Goal: Obtain resource: Obtain resource

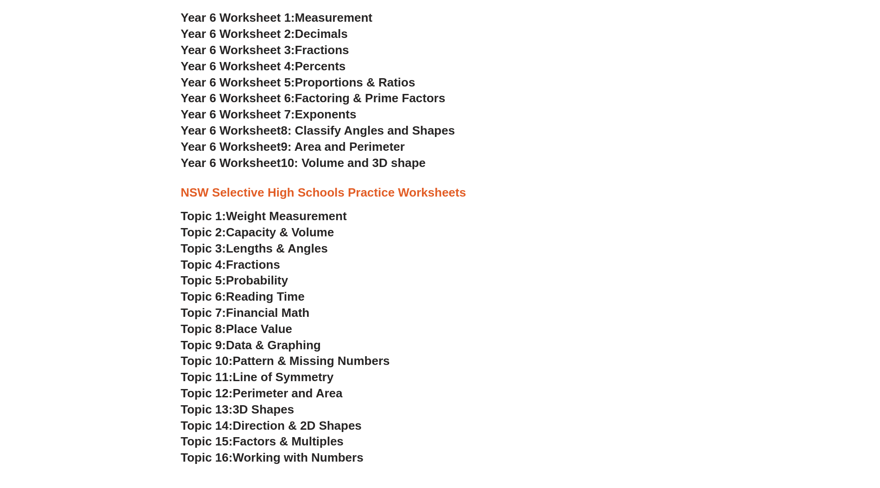
scroll to position [1881, 0]
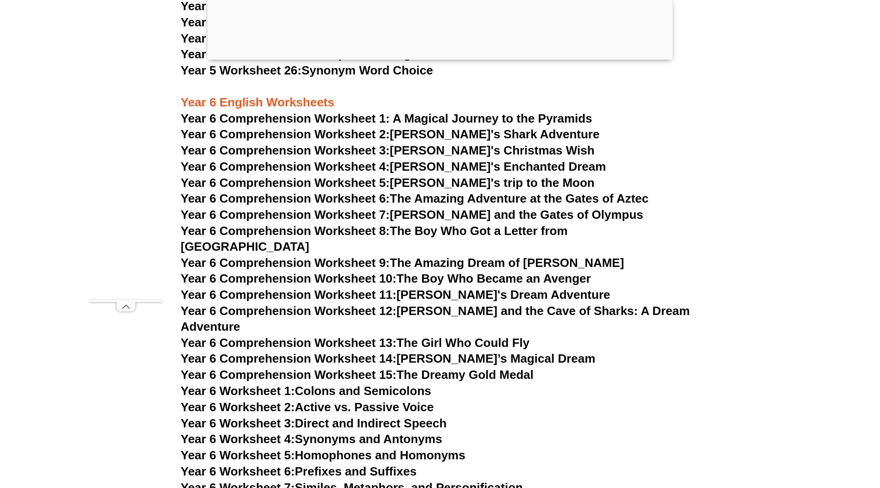
scroll to position [4811, 0]
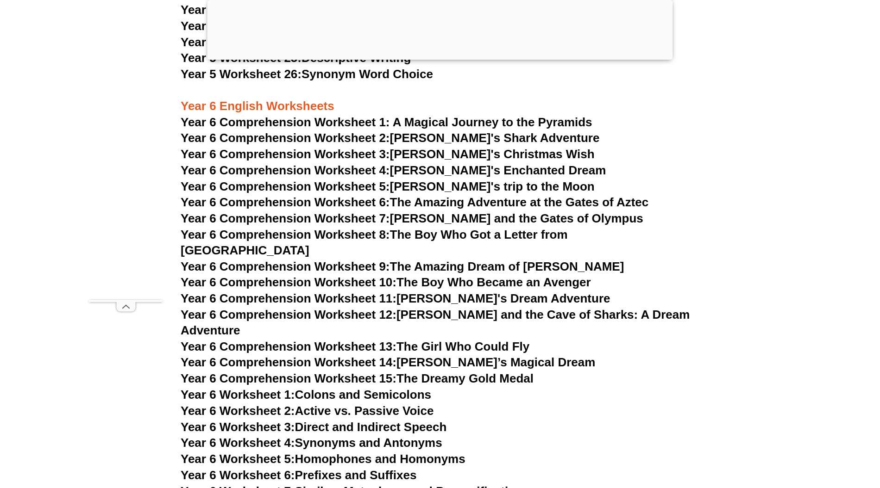
click at [418, 217] on link "Year 6 Comprehension Worksheet 7: Tommy and the Gates of Olympus" at bounding box center [412, 219] width 462 height 14
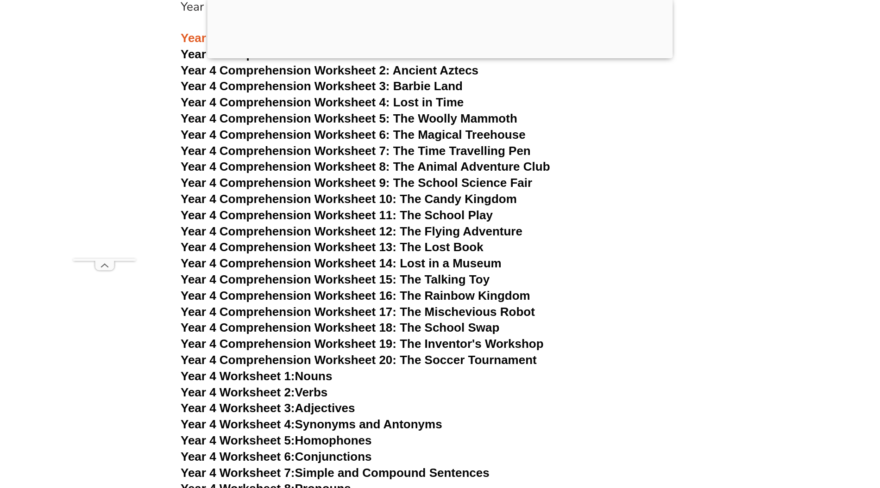
scroll to position [3633, 0]
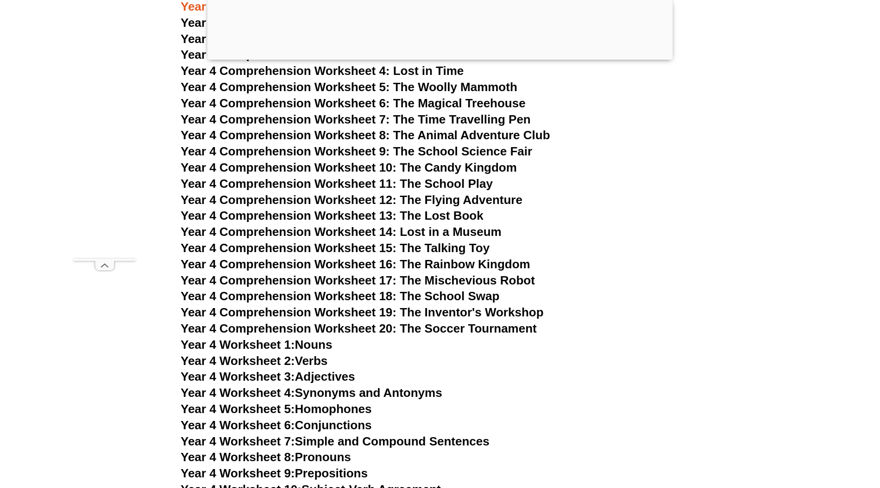
click at [455, 281] on span "Year 4 Comprehension Worksheet 17: The Mischevious Robot" at bounding box center [358, 281] width 354 height 14
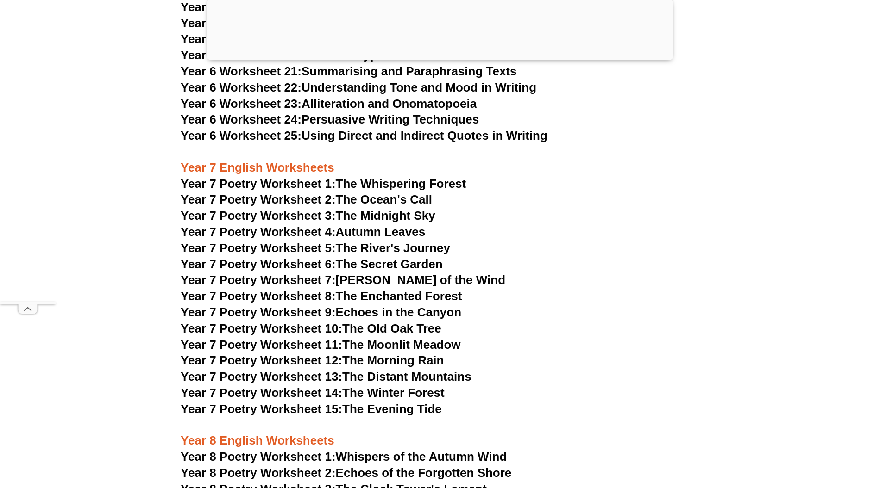
scroll to position [5436, 0]
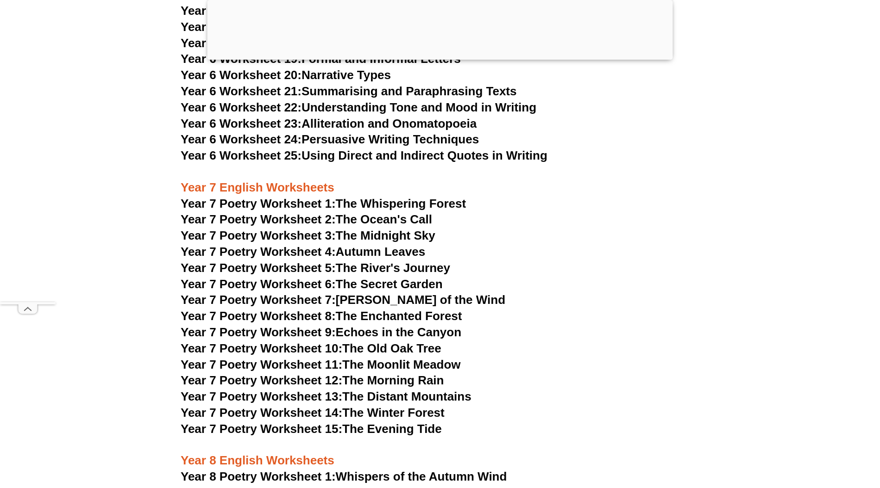
click at [419, 261] on link "Year 7 Poetry Worksheet 5: The River's Journey" at bounding box center [315, 268] width 269 height 14
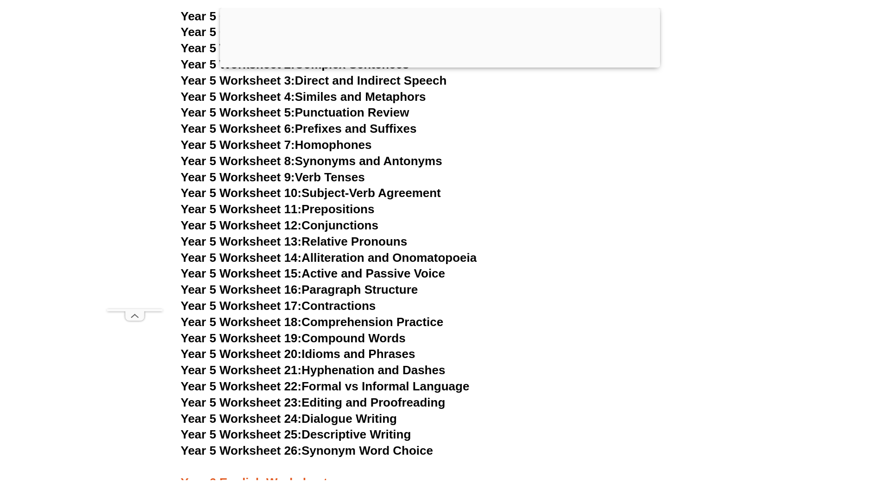
scroll to position [4348, 0]
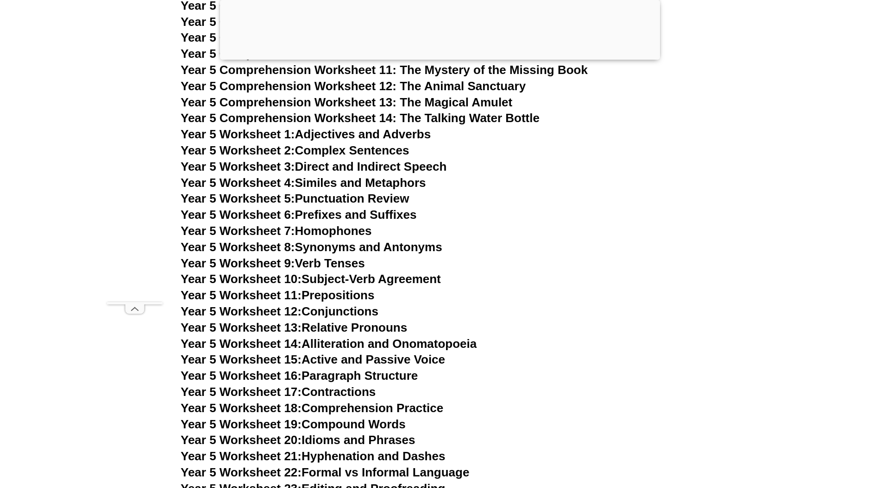
click at [569, 237] on h3 "Year 5 Worksheet 7: Homophones" at bounding box center [440, 232] width 518 height 16
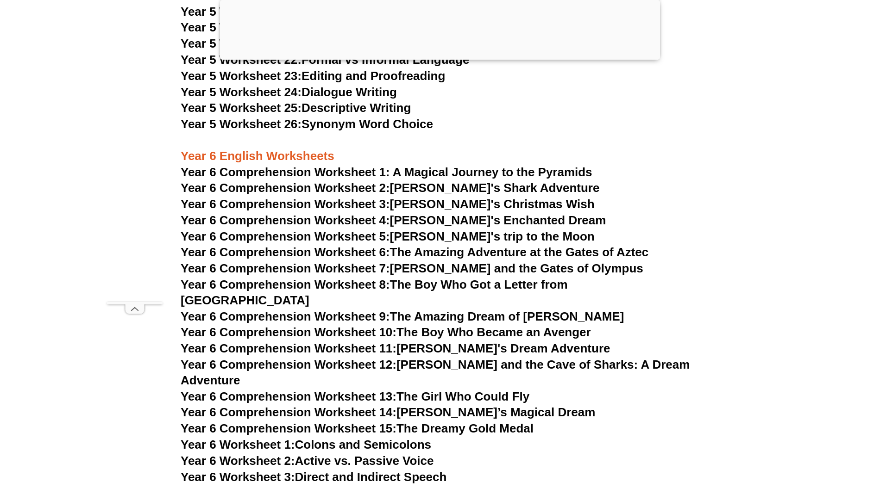
scroll to position [4761, 0]
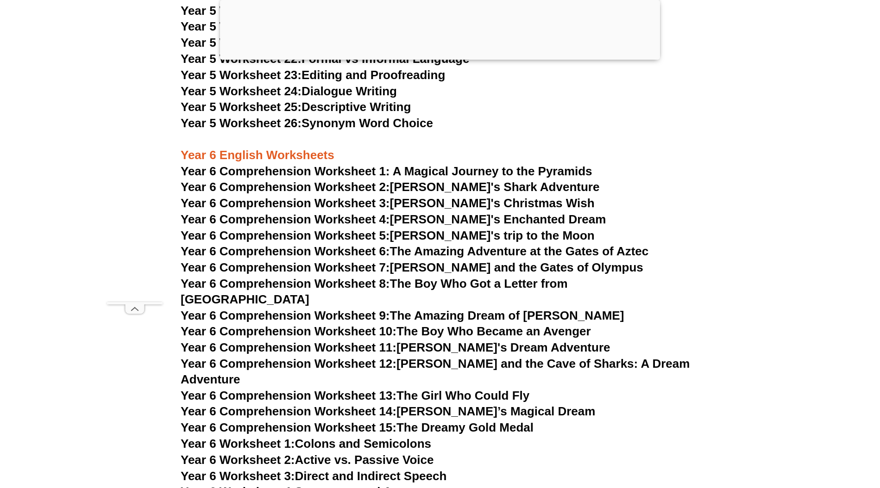
click at [505, 309] on link "Year 6 Comprehension Worksheet 9: The Amazing Dream of [PERSON_NAME]" at bounding box center [402, 316] width 443 height 14
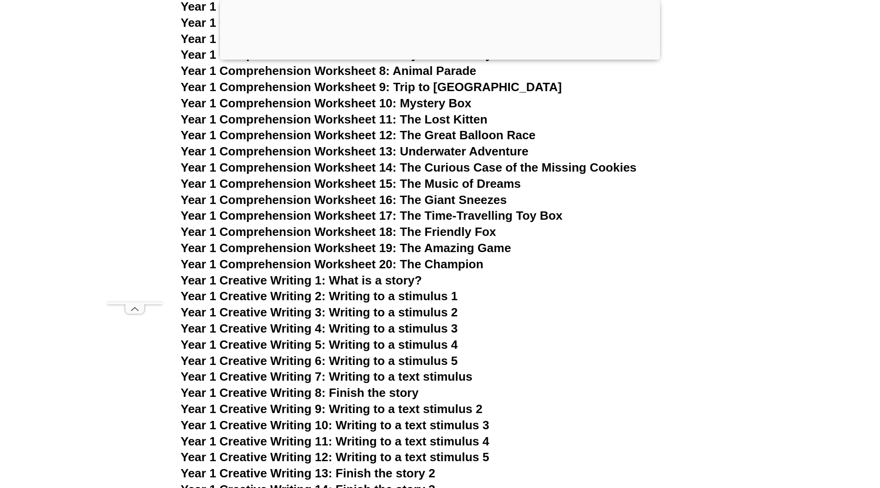
scroll to position [1353, 0]
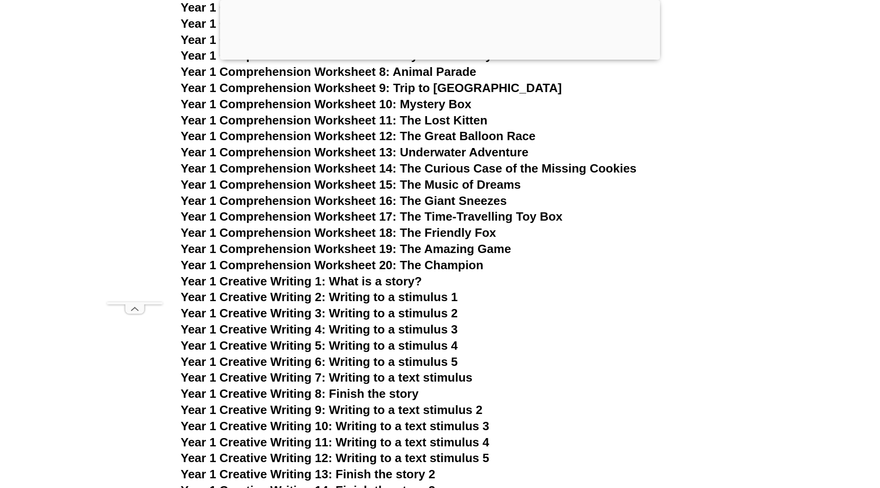
click at [399, 195] on span "Year 1 Comprehension Worksheet 16: The Giant Sneezes" at bounding box center [344, 201] width 326 height 14
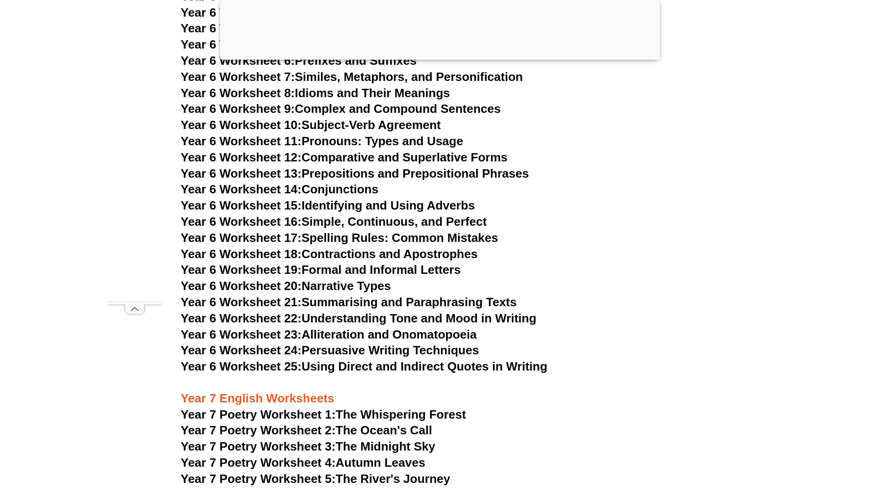
scroll to position [5227, 0]
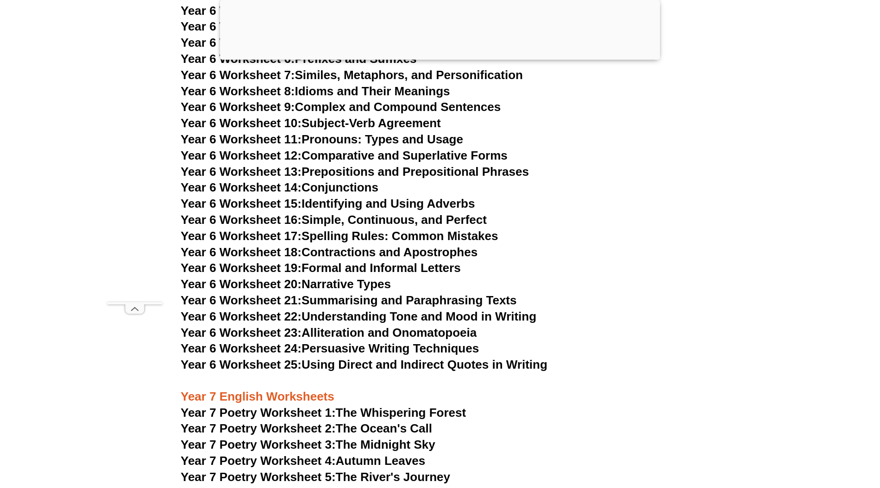
click at [330, 261] on link "Year 6 Worksheet 19: Formal and Informal Letters" at bounding box center [321, 268] width 280 height 14
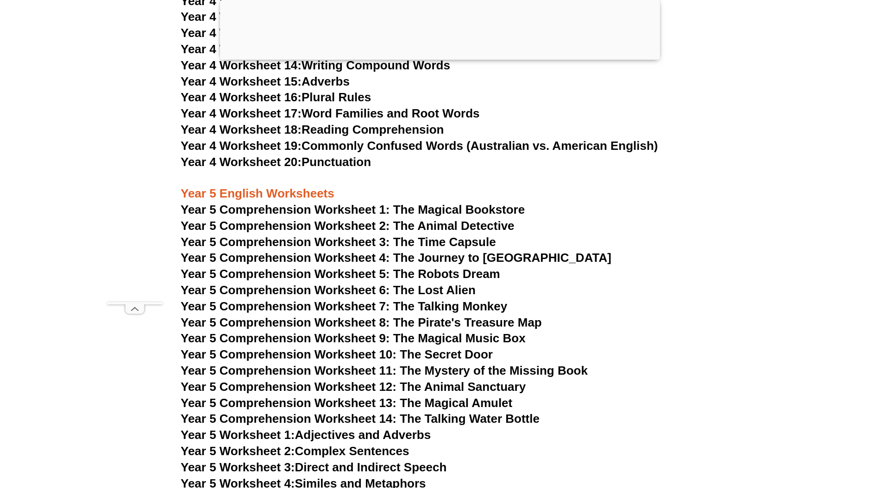
scroll to position [4045, 0]
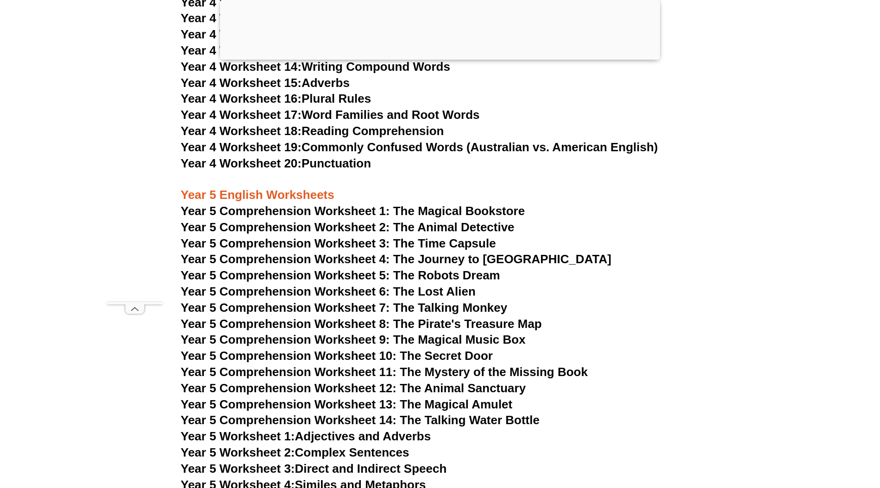
click at [401, 275] on span "Year 5 Comprehension Worksheet 5: The Robots Dream" at bounding box center [340, 275] width 319 height 14
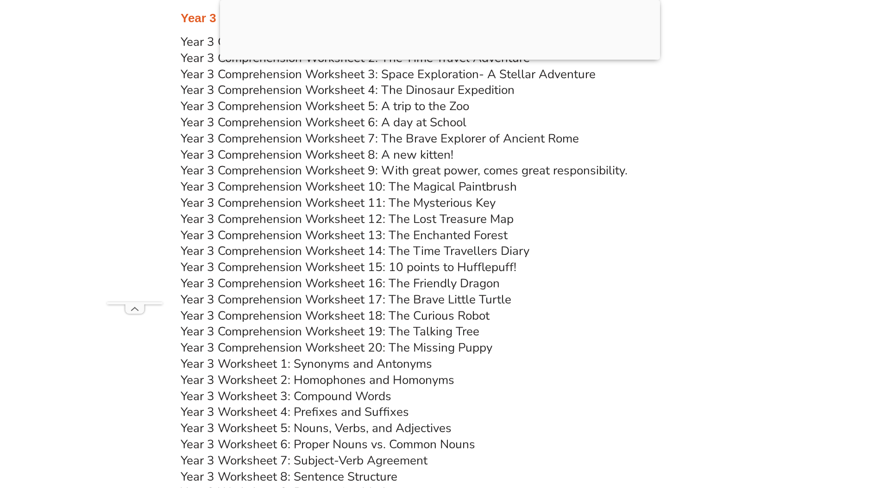
scroll to position [2862, 0]
click at [377, 184] on link "Year 3 Comprehension Worksheet 10: The Magical Paintbrush" at bounding box center [349, 187] width 336 height 16
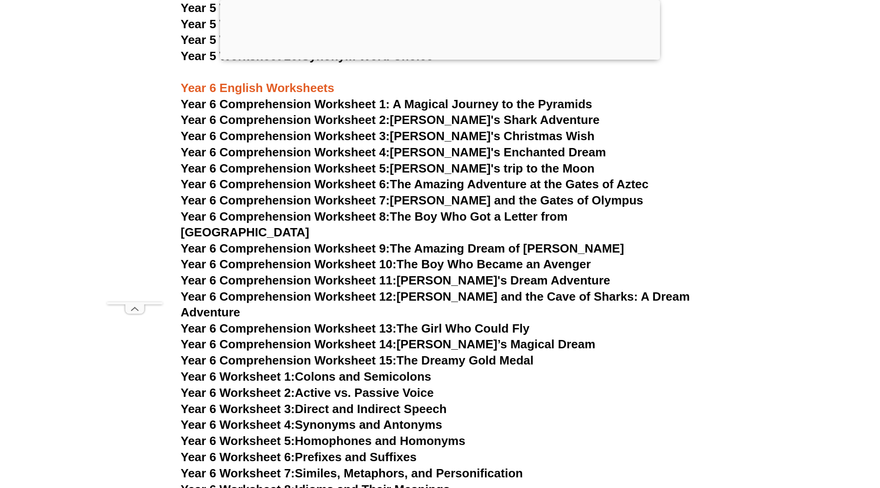
scroll to position [4879, 0]
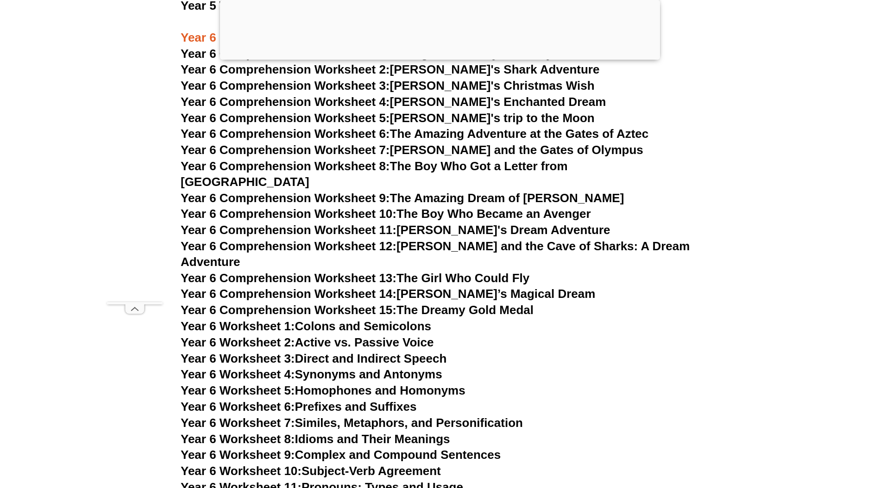
click at [546, 207] on link "Year 6 Comprehension Worksheet 10: The Boy Who Became an Avenger" at bounding box center [386, 214] width 410 height 14
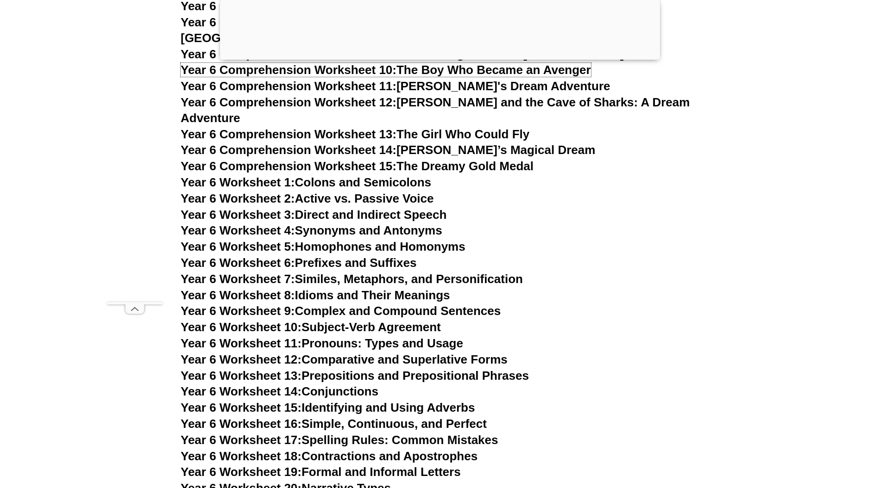
scroll to position [5027, 0]
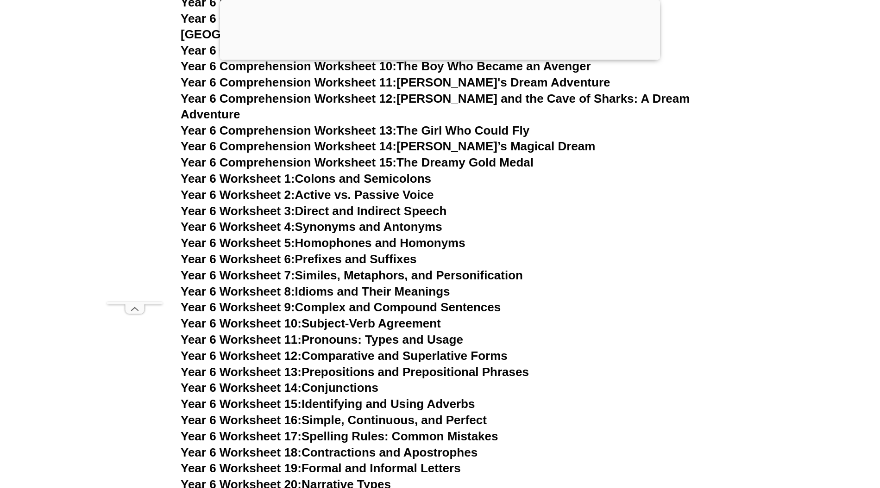
click at [347, 252] on link "Year 6 Worksheet 6: Prefixes and Suffixes" at bounding box center [299, 259] width 236 height 14
